Goal: Information Seeking & Learning: Understand process/instructions

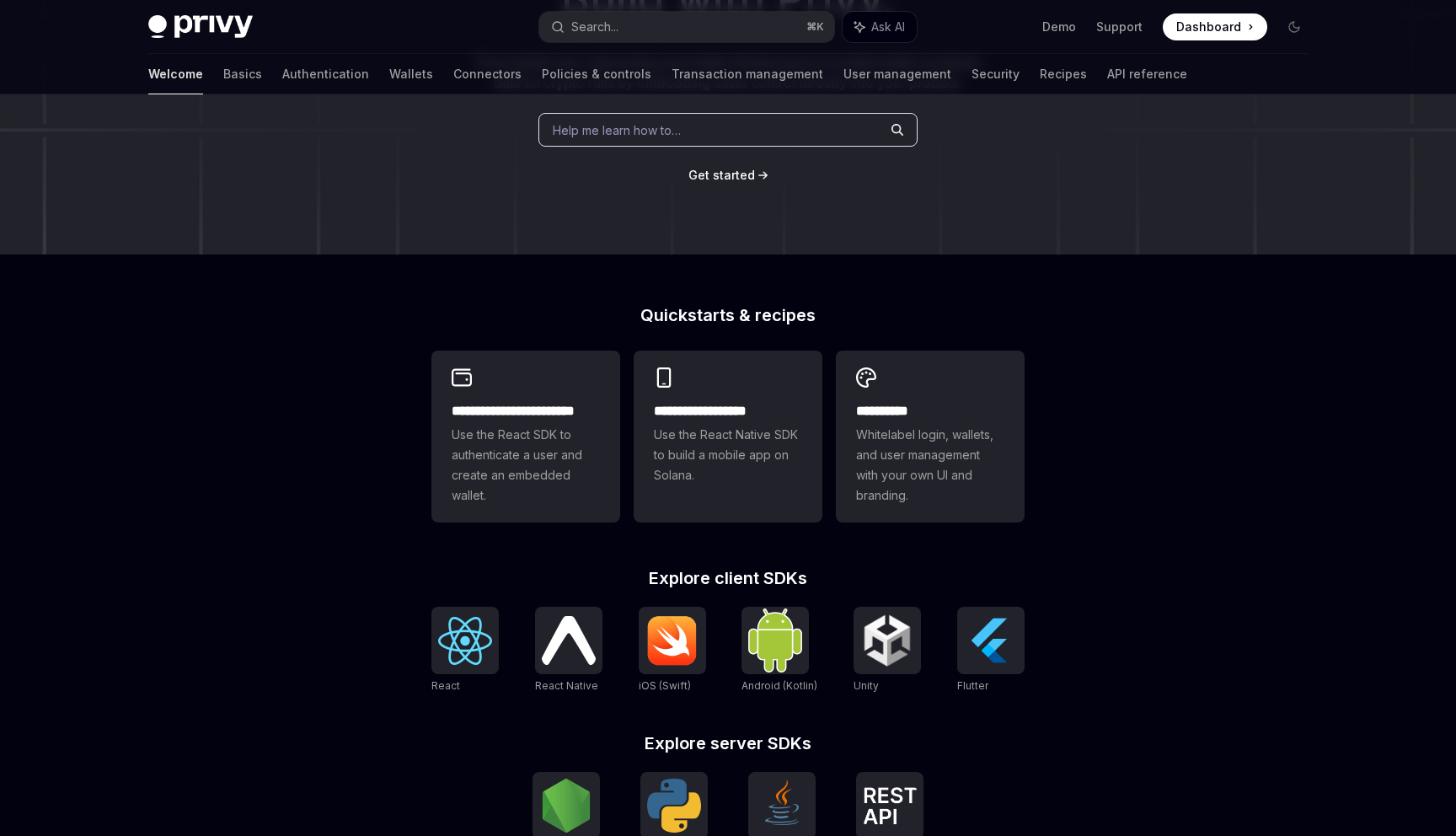
scroll to position [232, 0]
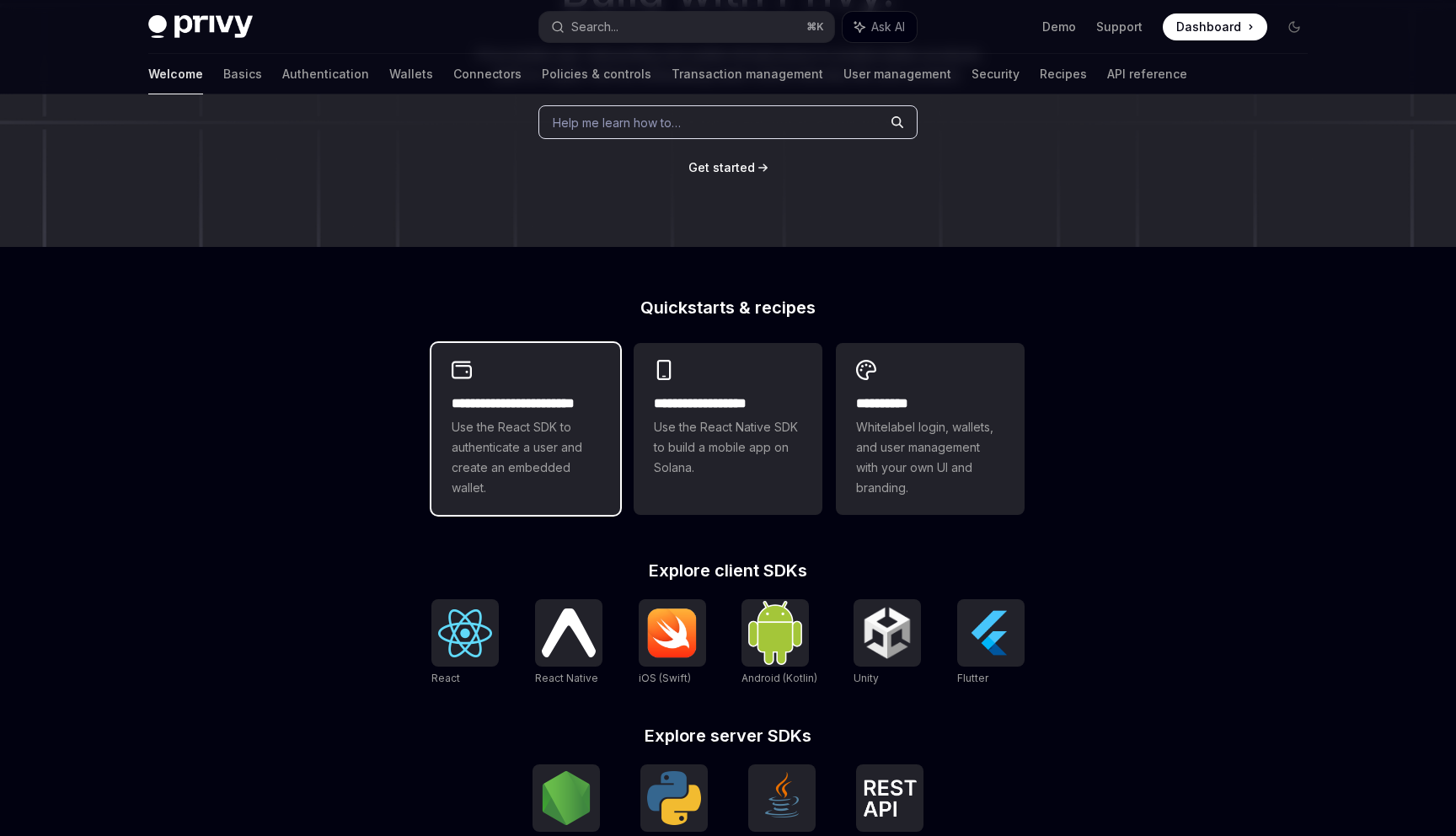
click at [556, 481] on span "Use the React SDK to authenticate a user and create an embedded wallet." at bounding box center [525, 457] width 149 height 81
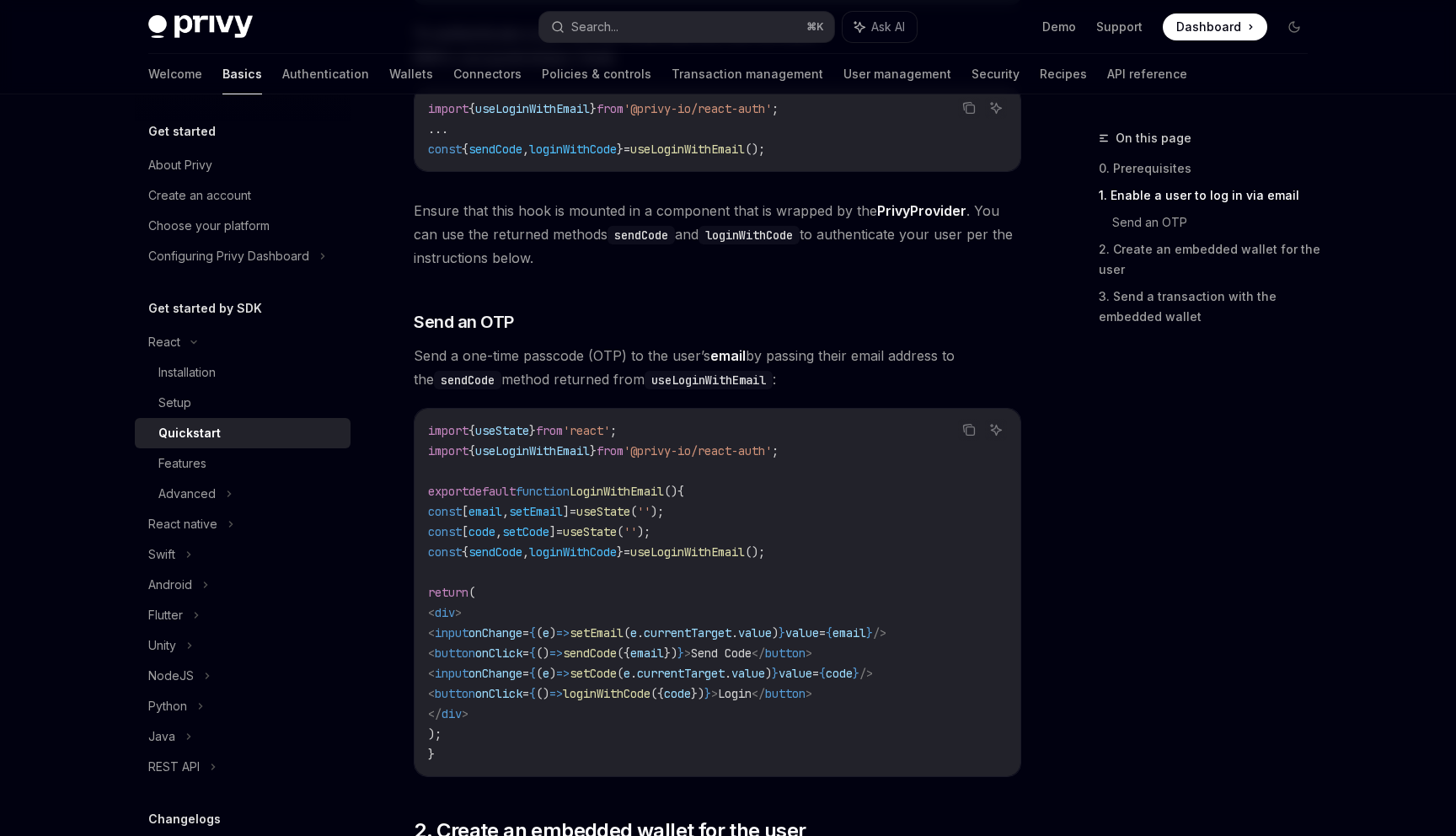
scroll to position [502, 0]
click at [186, 454] on div "Features" at bounding box center [182, 463] width 48 height 21
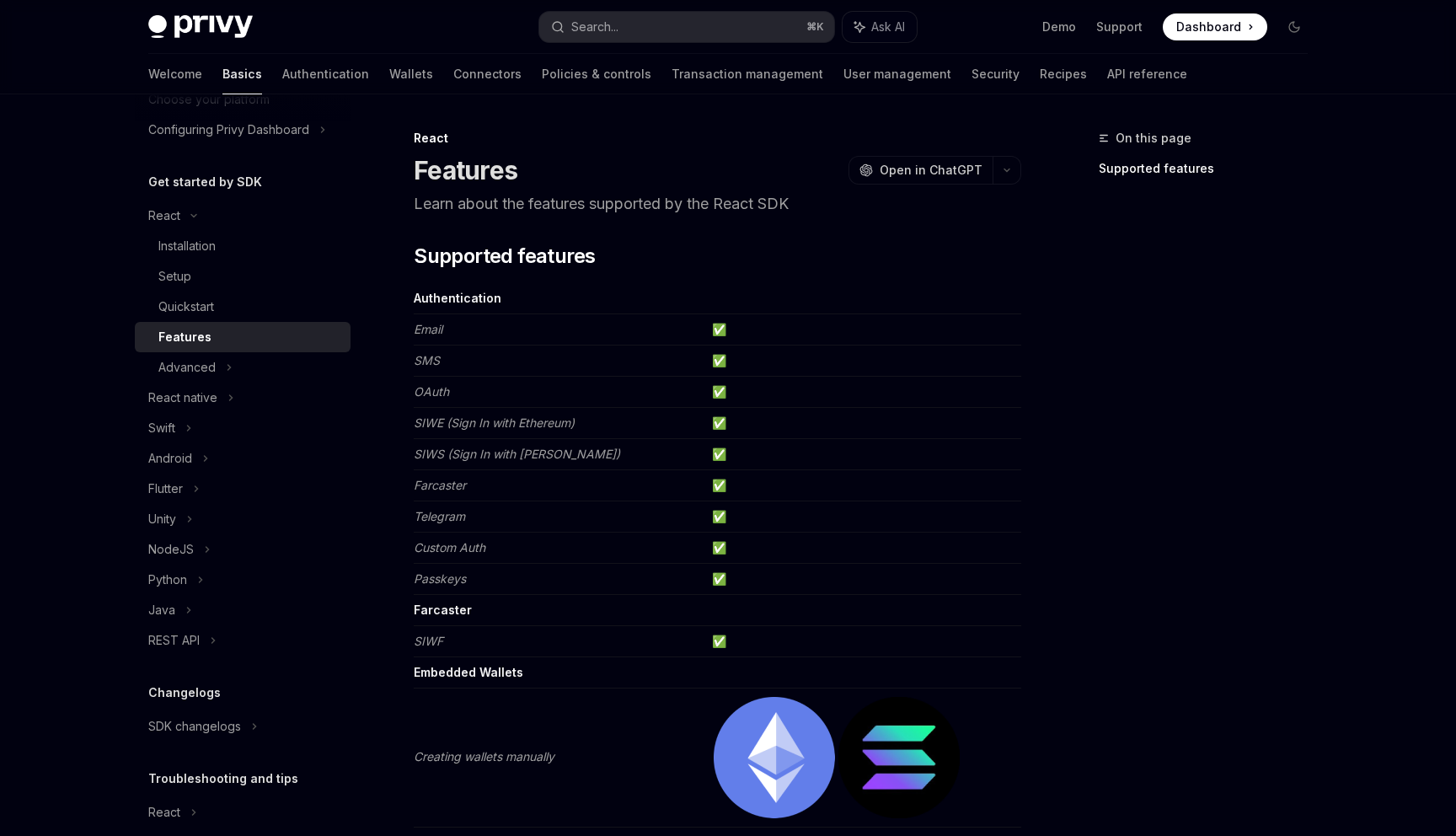
scroll to position [92, 0]
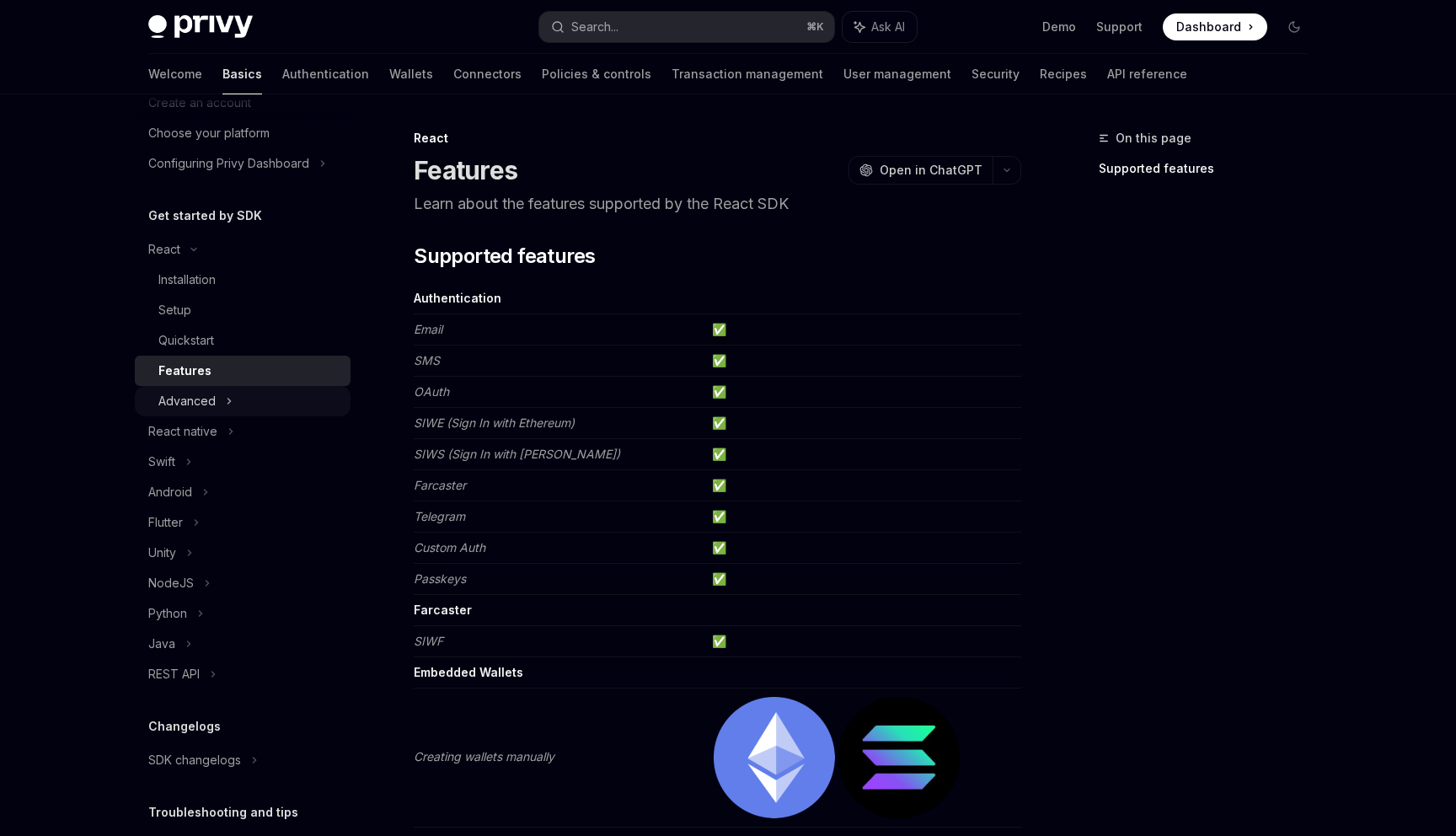
click at [229, 405] on icon at bounding box center [229, 400] width 7 height 21
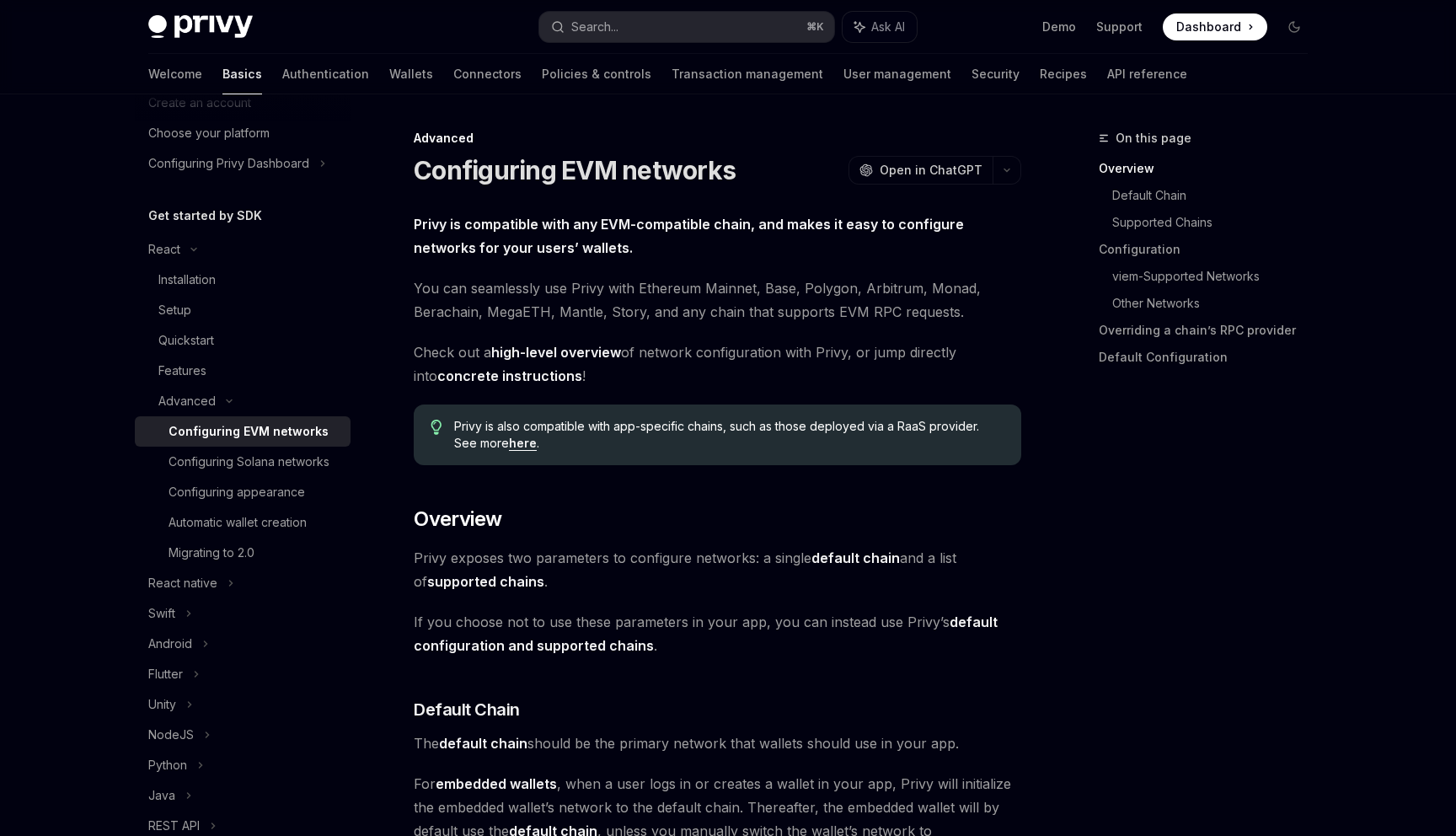
click at [293, 425] on div "Configuring EVM networks" at bounding box center [248, 431] width 160 height 21
type textarea "*"
click at [1002, 174] on button "button" at bounding box center [1006, 169] width 29 height 29
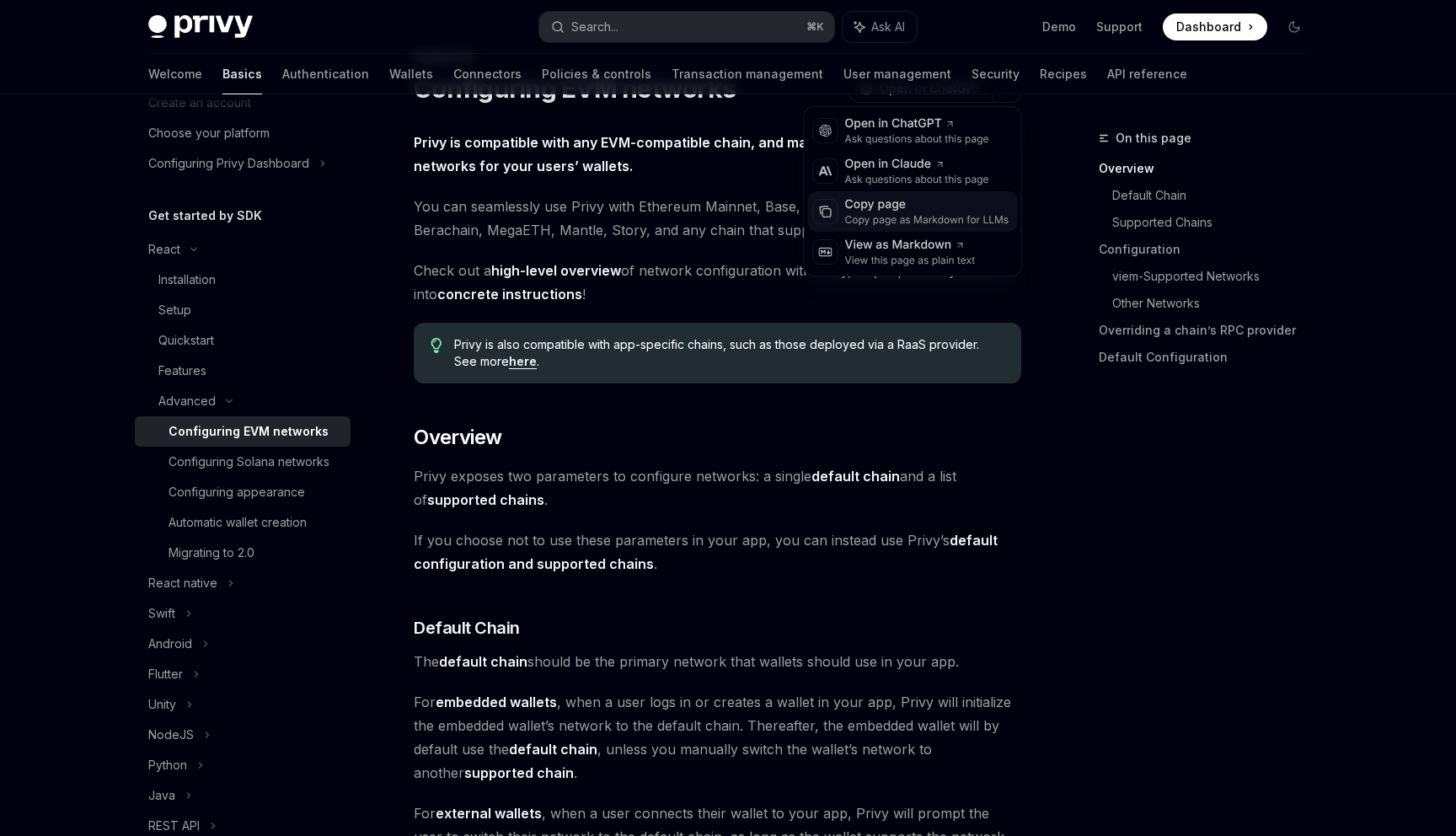
scroll to position [87, 0]
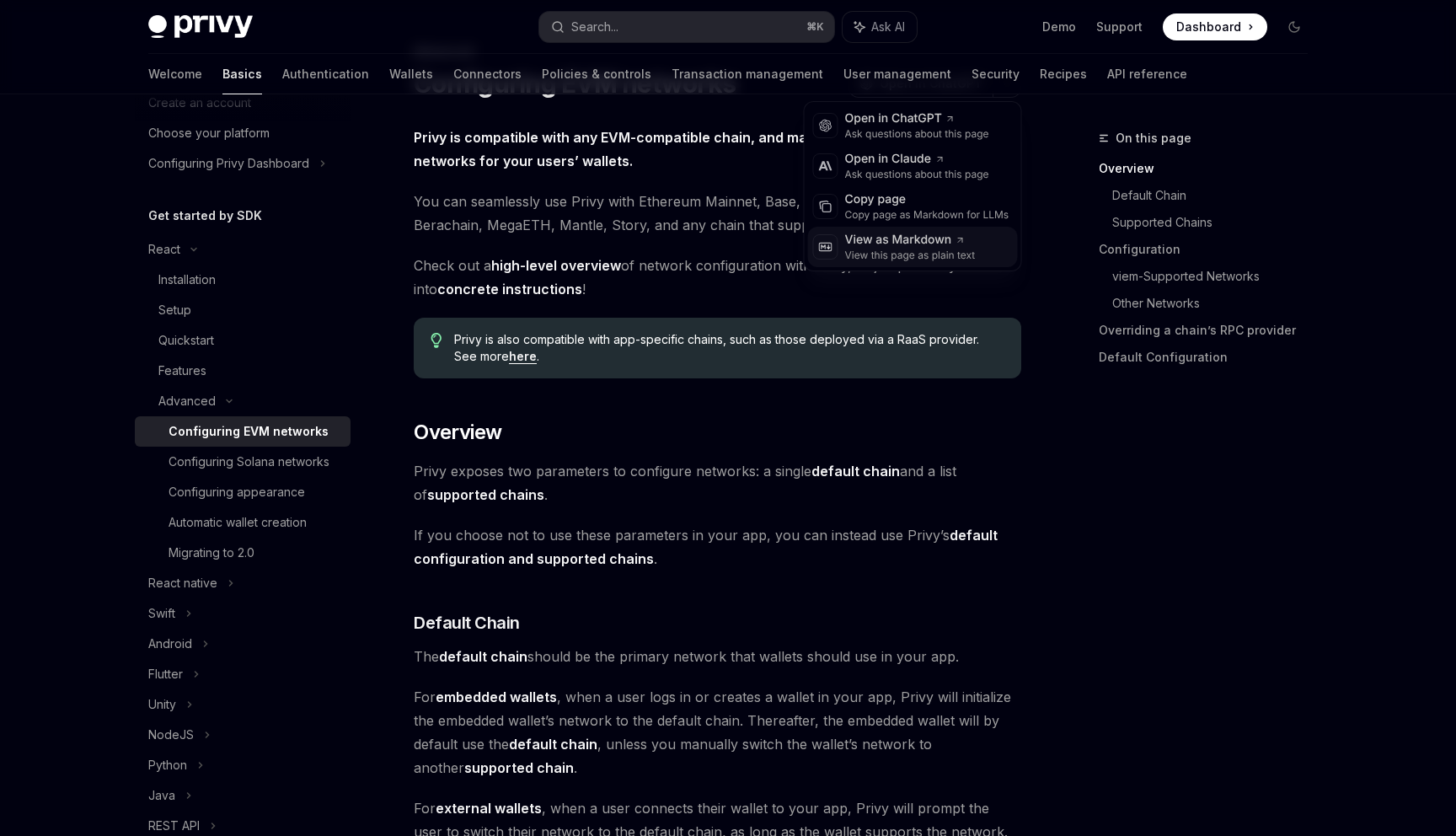
click at [929, 240] on div "View as Markdown" at bounding box center [910, 240] width 131 height 17
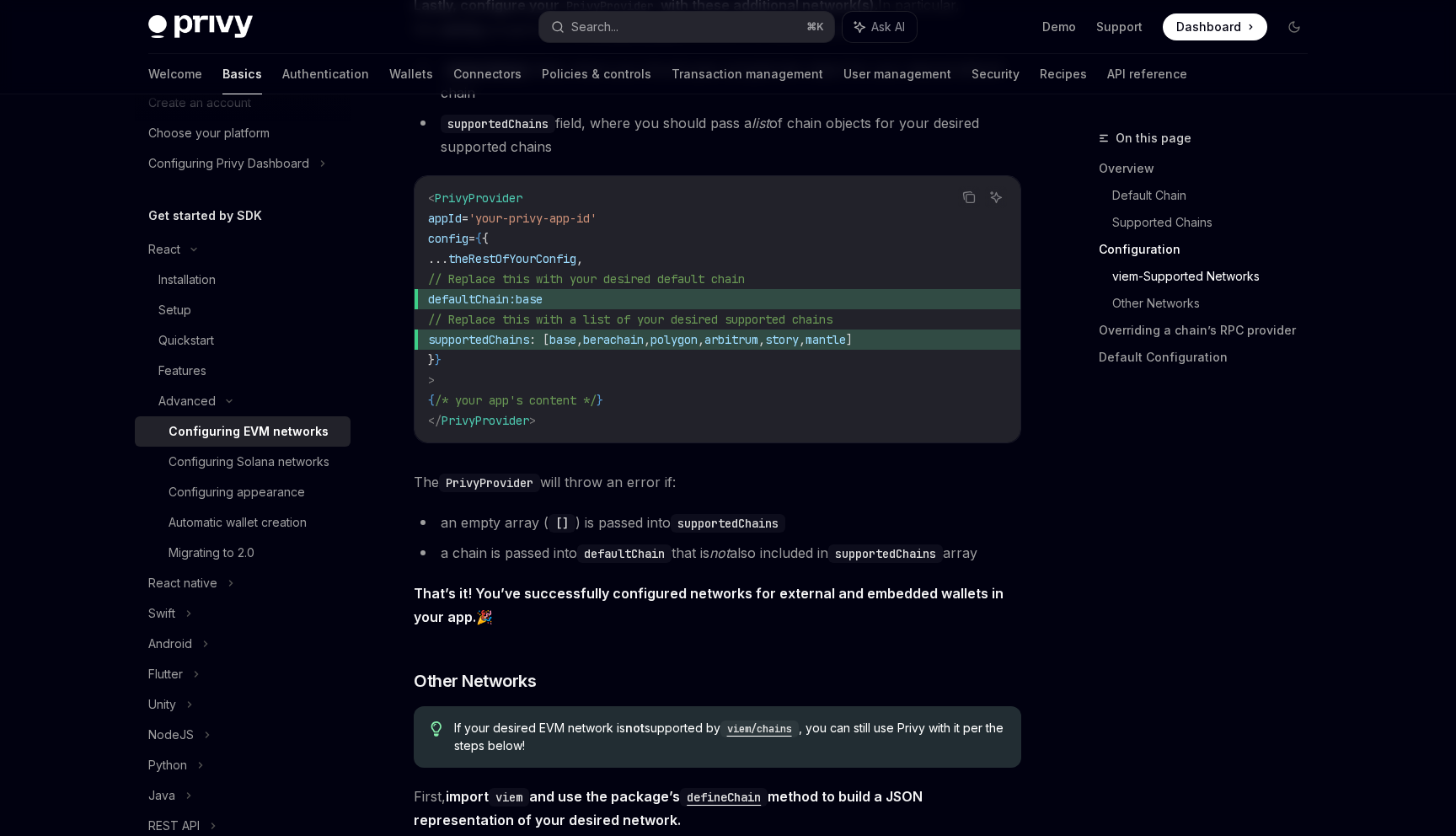
scroll to position [2228, 0]
